Goal: Task Accomplishment & Management: Complete application form

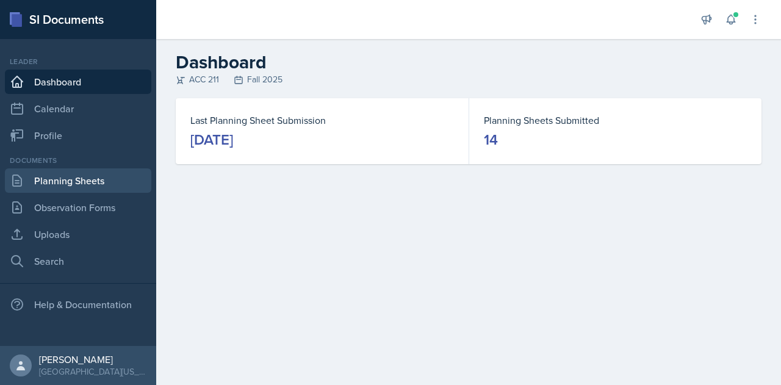
click at [106, 182] on link "Planning Sheets" at bounding box center [78, 180] width 146 height 24
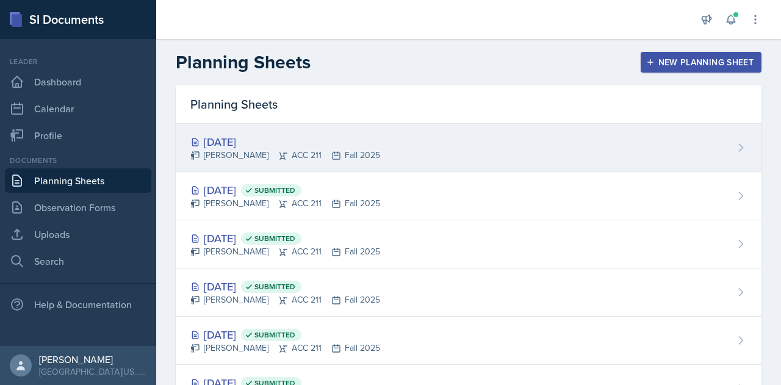
click at [241, 139] on div "[DATE]" at bounding box center [285, 142] width 190 height 16
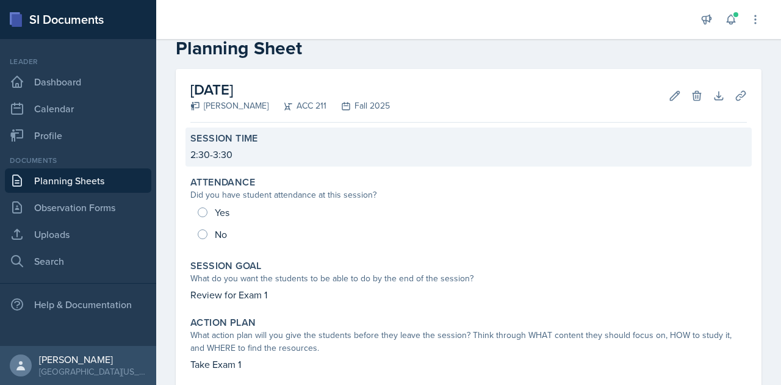
scroll to position [34, 0]
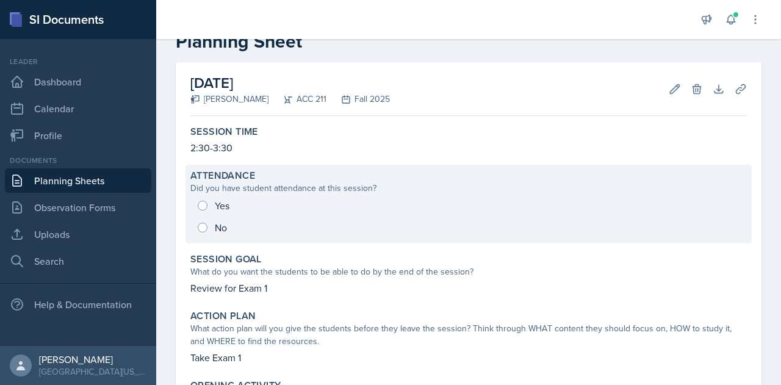
click at [204, 206] on div "Yes No" at bounding box center [468, 217] width 556 height 44
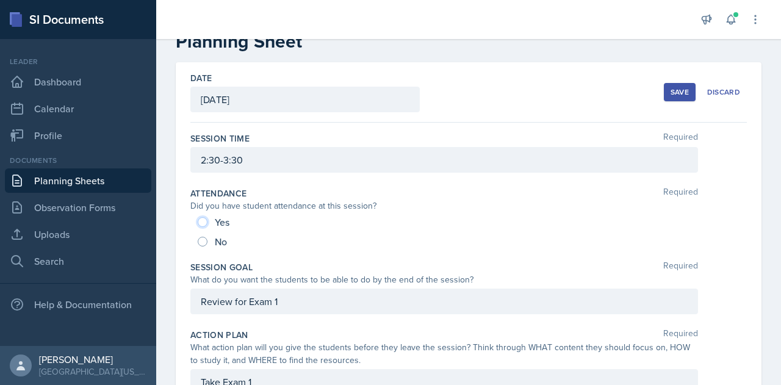
click at [204, 219] on input "Yes" at bounding box center [203, 222] width 10 height 10
radio input "true"
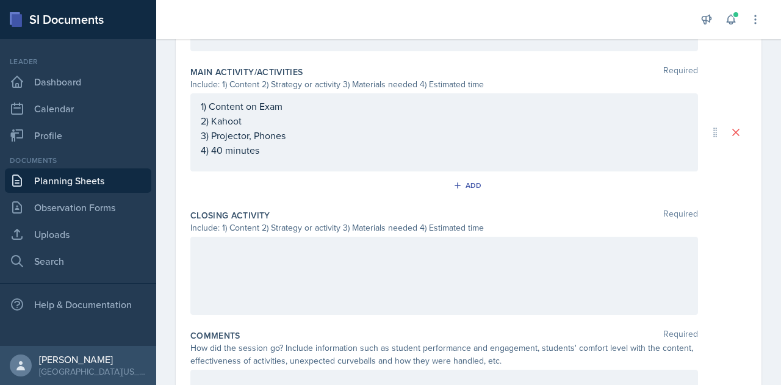
scroll to position [553, 0]
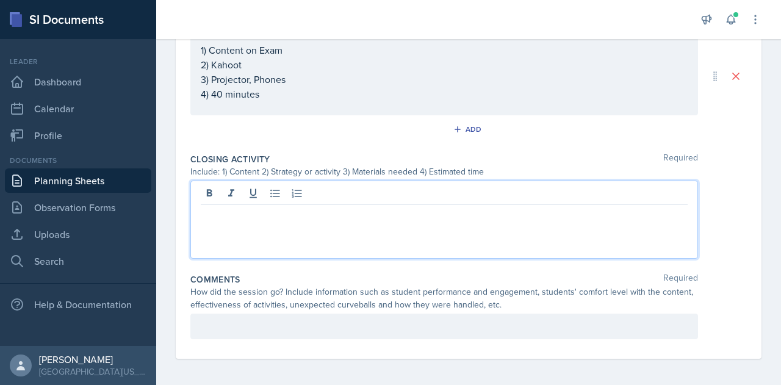
click at [229, 196] on div at bounding box center [443, 220] width 507 height 78
click at [255, 218] on p at bounding box center [444, 214] width 487 height 15
click at [255, 329] on div at bounding box center [443, 326] width 507 height 26
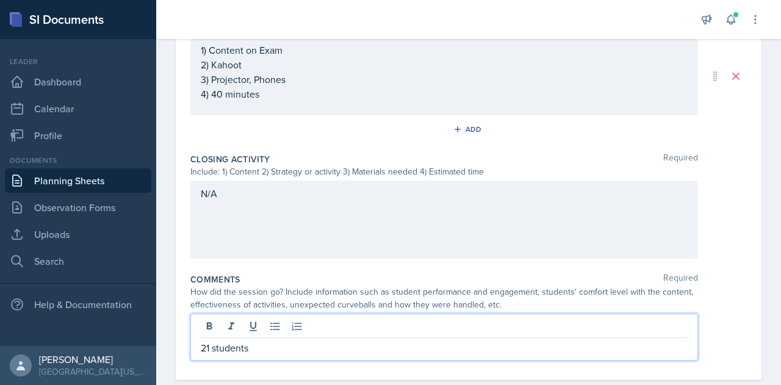
click at [275, 349] on p "21 students" at bounding box center [444, 347] width 487 height 15
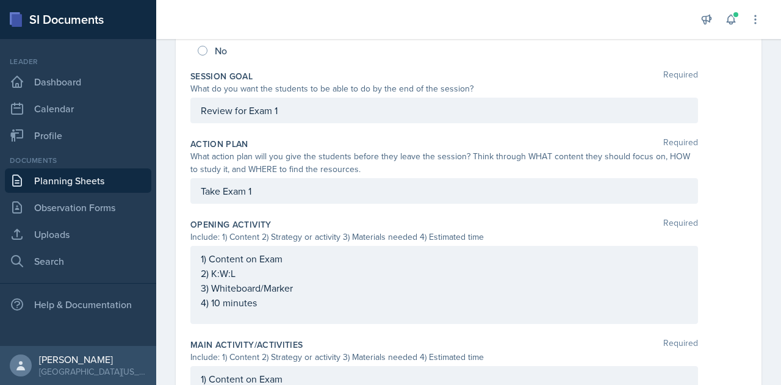
scroll to position [246, 0]
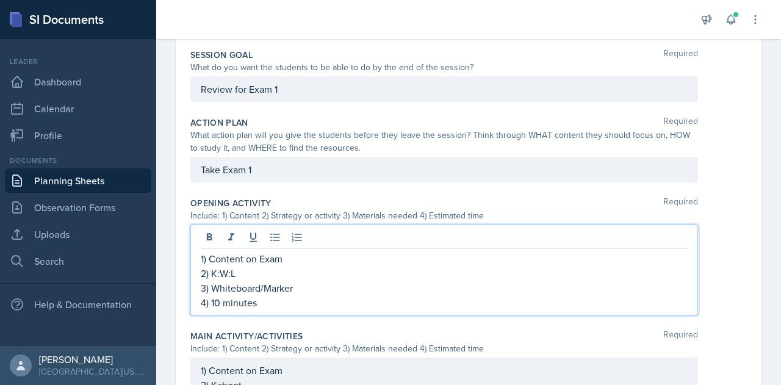
click at [298, 275] on p "2) K:W:L" at bounding box center [444, 273] width 487 height 15
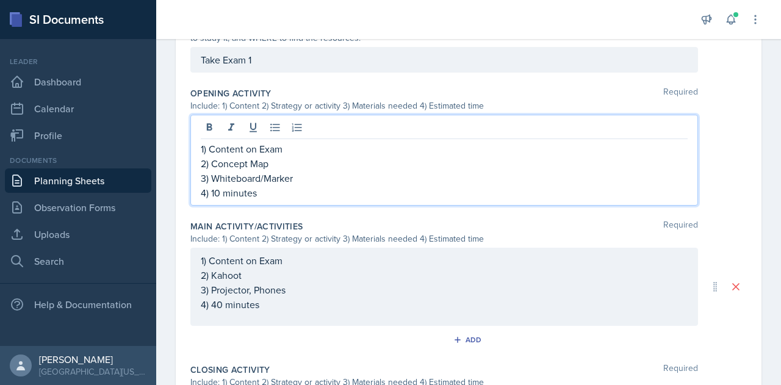
scroll to position [565, 0]
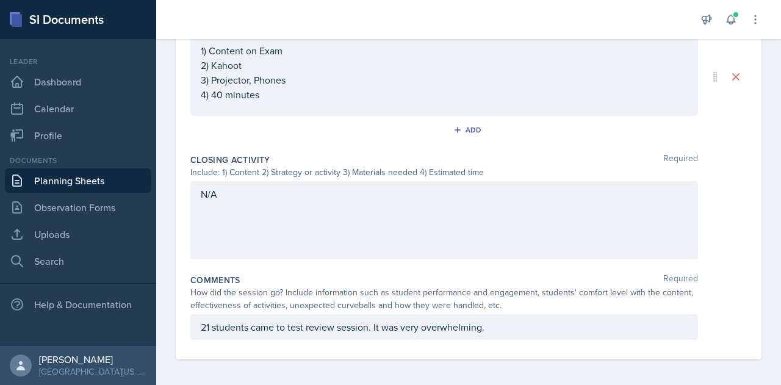
click at [520, 315] on div "21 students came to test review session. It was very overwhelming." at bounding box center [443, 327] width 507 height 26
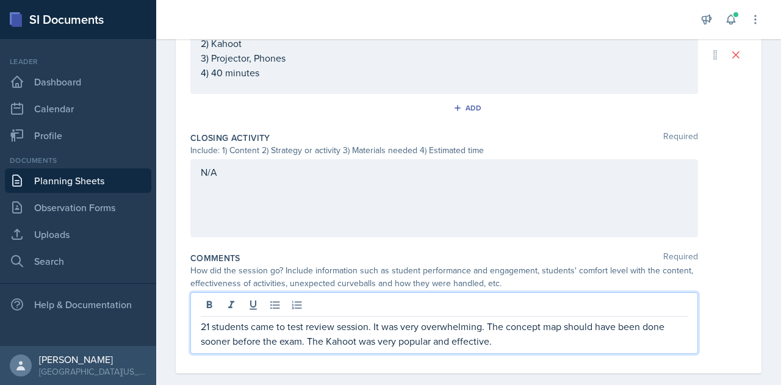
scroll to position [582, 0]
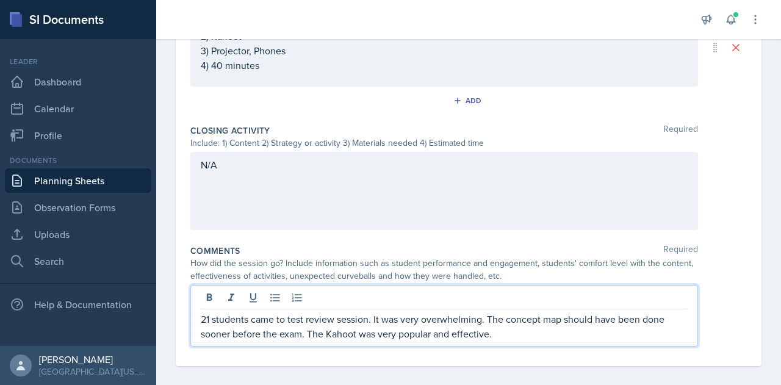
click at [523, 335] on p "21 students came to test review session. It was very overwhelming. The concept …" at bounding box center [444, 326] width 487 height 29
click at [575, 337] on p "21 students came to test review session. It was very overwhelming. The concept …" at bounding box center [444, 326] width 487 height 29
click at [590, 334] on p "21 students came to test review session. It was very overwhelming. The concept …" at bounding box center [444, 326] width 487 height 29
click at [548, 332] on p "21 students came to test review session. It was very overwhelming. The concept …" at bounding box center [444, 326] width 487 height 29
click at [561, 332] on p "21 students came to test review session. It was very overwhelming. The concept …" at bounding box center [444, 326] width 487 height 29
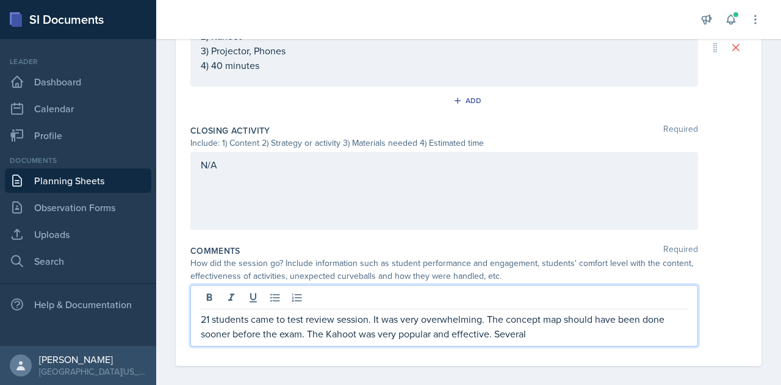
click at [553, 332] on p "21 students came to test review session. It was very overwhelming. The concept …" at bounding box center [444, 326] width 487 height 29
click at [340, 341] on p "21 students came to test review session. It was very overwhelming. The concept …" at bounding box center [444, 326] width 487 height 29
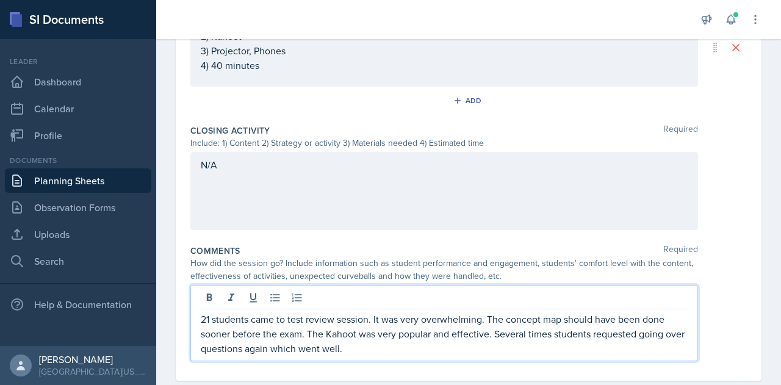
click at [409, 348] on p "21 students came to test review session. It was very overwhelming. The concept …" at bounding box center [444, 334] width 487 height 44
click at [676, 346] on p "21 students came to test review session. It was very overwhelming. The concept …" at bounding box center [444, 334] width 487 height 44
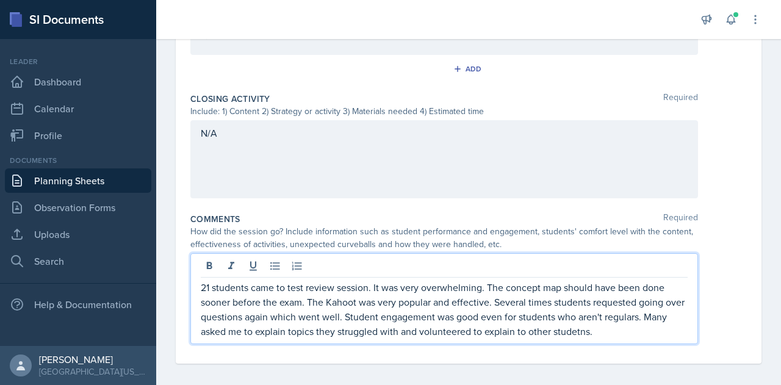
scroll to position [618, 0]
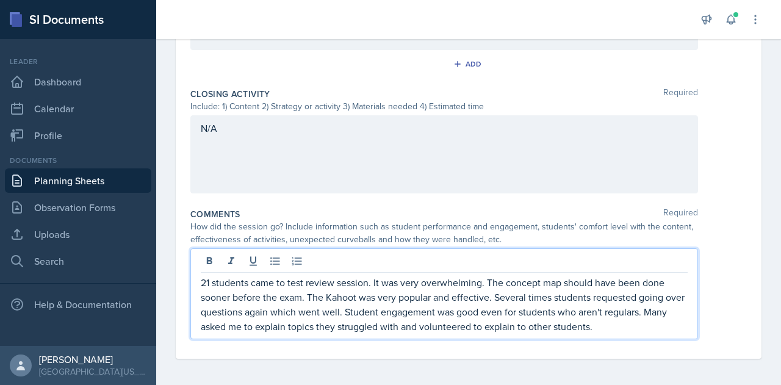
click at [648, 324] on p "21 students came to test review session. It was very overwhelming. The concept …" at bounding box center [444, 304] width 487 height 59
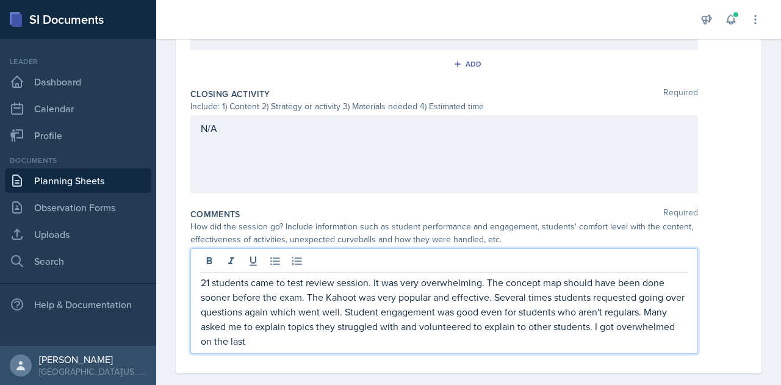
click at [326, 343] on p "21 students came to test review session. It was very overwhelming. The concept …" at bounding box center [444, 311] width 487 height 73
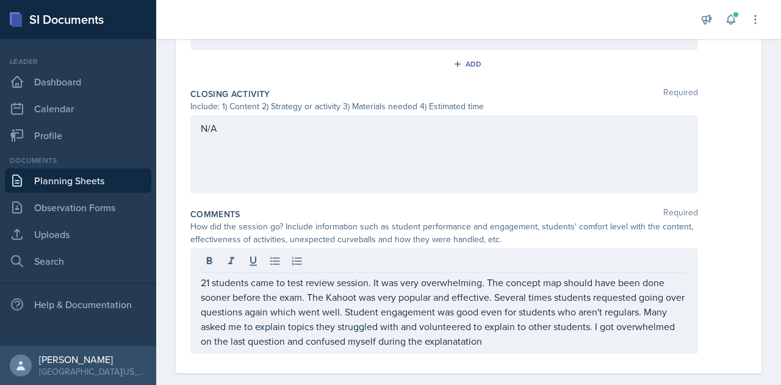
drag, startPoint x: 513, startPoint y: 345, endPoint x: 574, endPoint y: 36, distance: 314.5
click at [574, 36] on div at bounding box center [426, 19] width 520 height 39
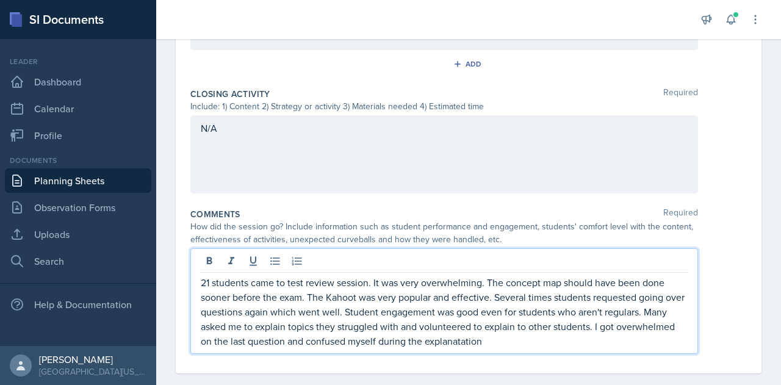
drag, startPoint x: 518, startPoint y: 323, endPoint x: 506, endPoint y: 342, distance: 22.5
click at [506, 342] on p "21 students came to test review session. It was very overwhelming. The concept …" at bounding box center [444, 311] width 487 height 73
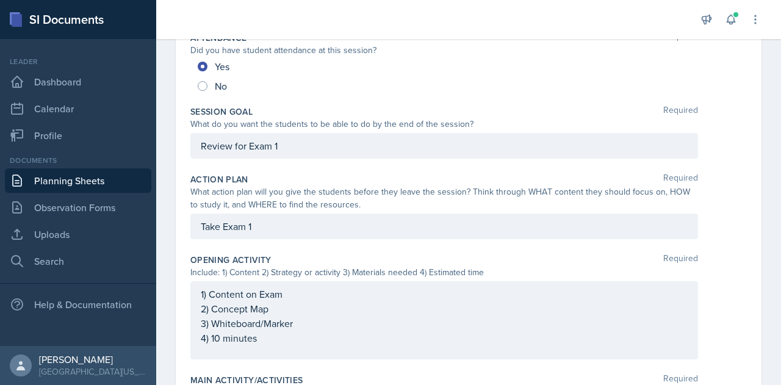
scroll to position [0, 0]
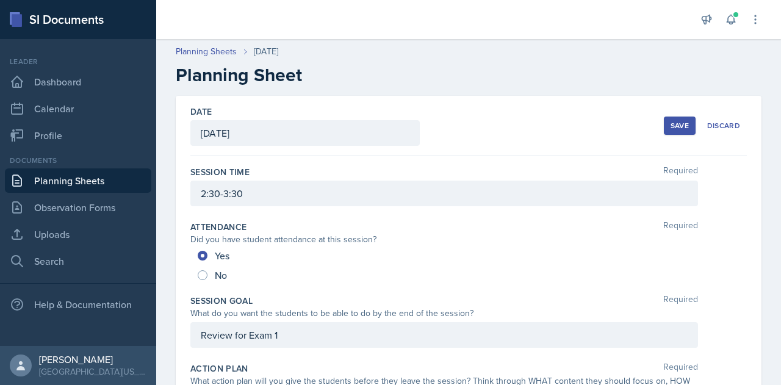
click at [663, 118] on button "Save" at bounding box center [679, 125] width 32 height 18
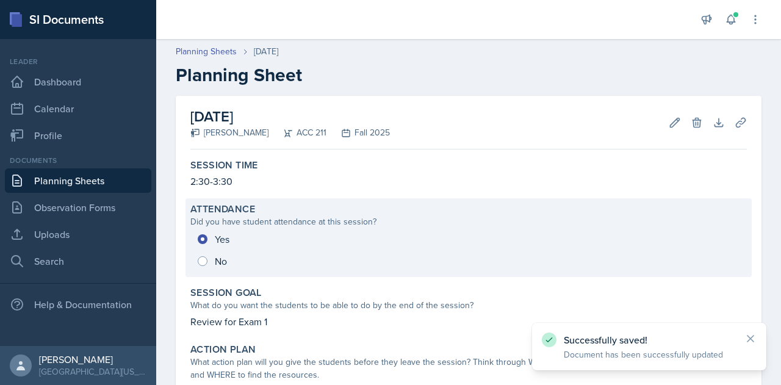
scroll to position [483, 0]
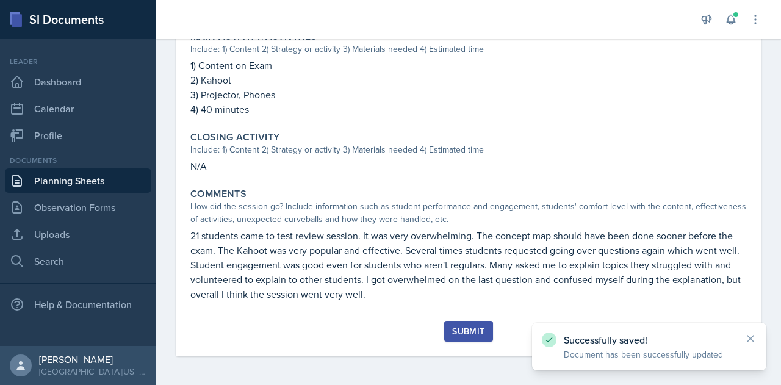
click at [457, 335] on div "Submit" at bounding box center [468, 331] width 32 height 10
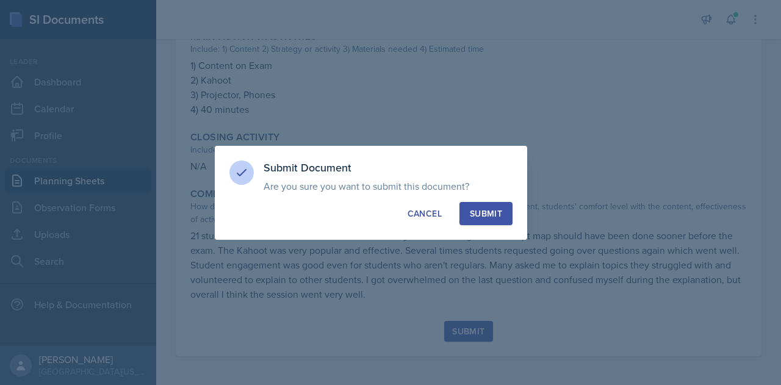
click at [484, 210] on div "Submit" at bounding box center [486, 213] width 32 height 12
radio input "true"
